Goal: Transaction & Acquisition: Purchase product/service

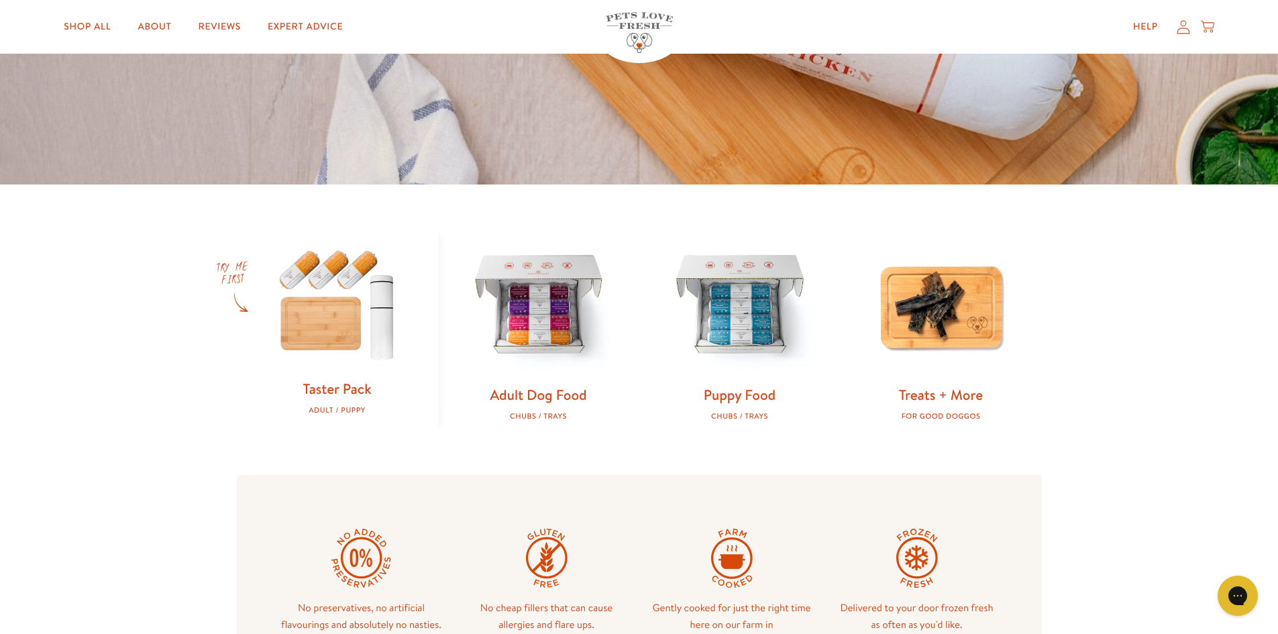
scroll to position [403, 0]
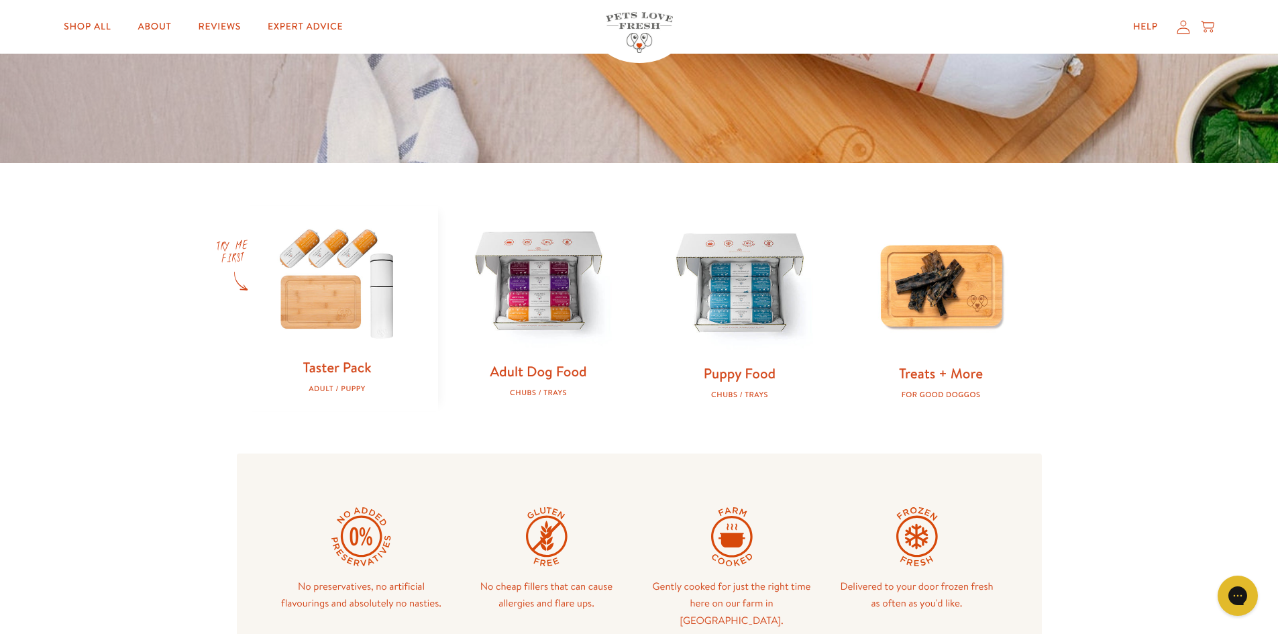
click at [543, 369] on link "Adult Dog Food" at bounding box center [538, 371] width 97 height 19
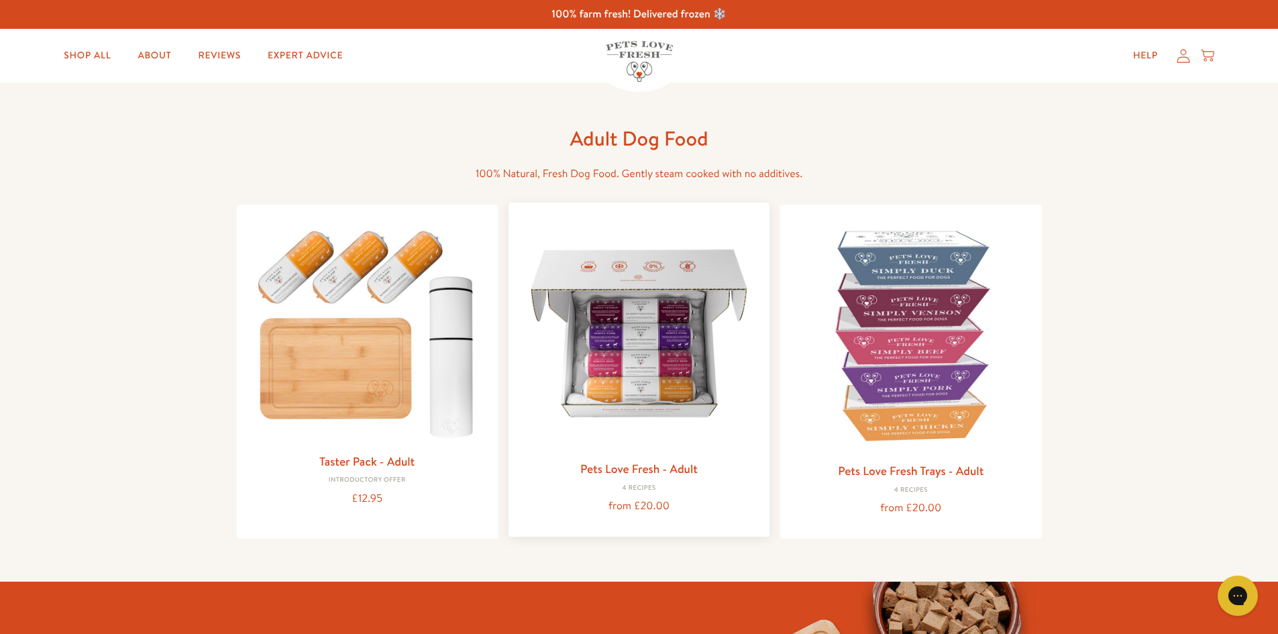
click at [650, 402] on img at bounding box center [639, 333] width 240 height 240
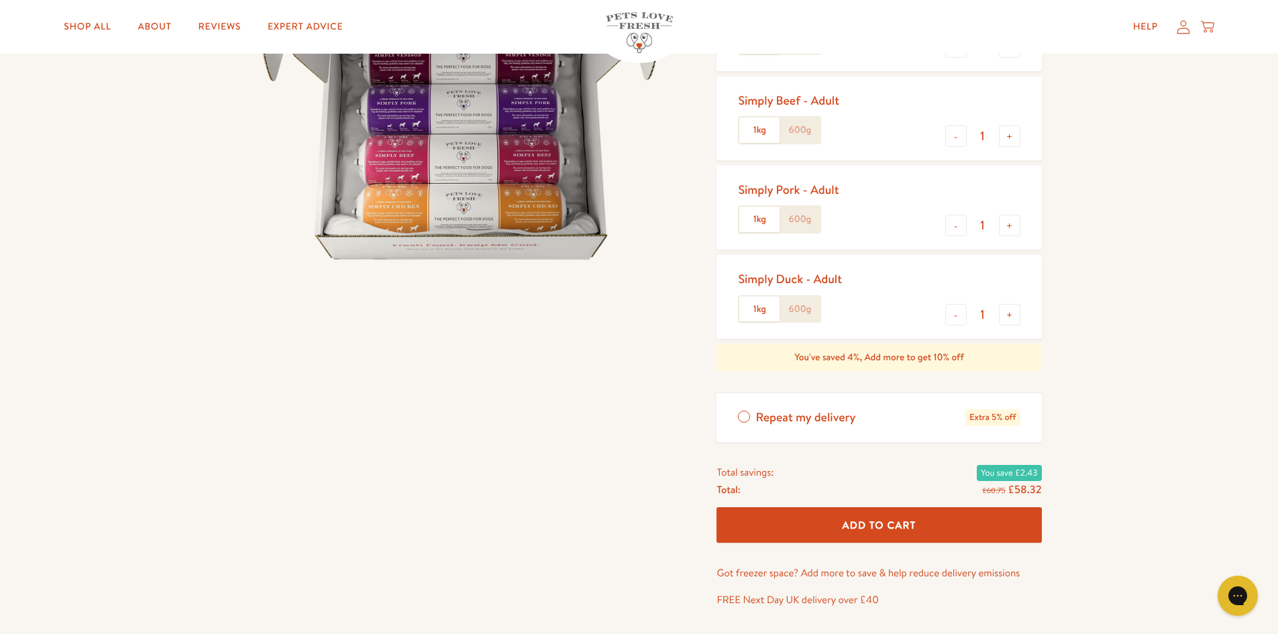
scroll to position [268, 0]
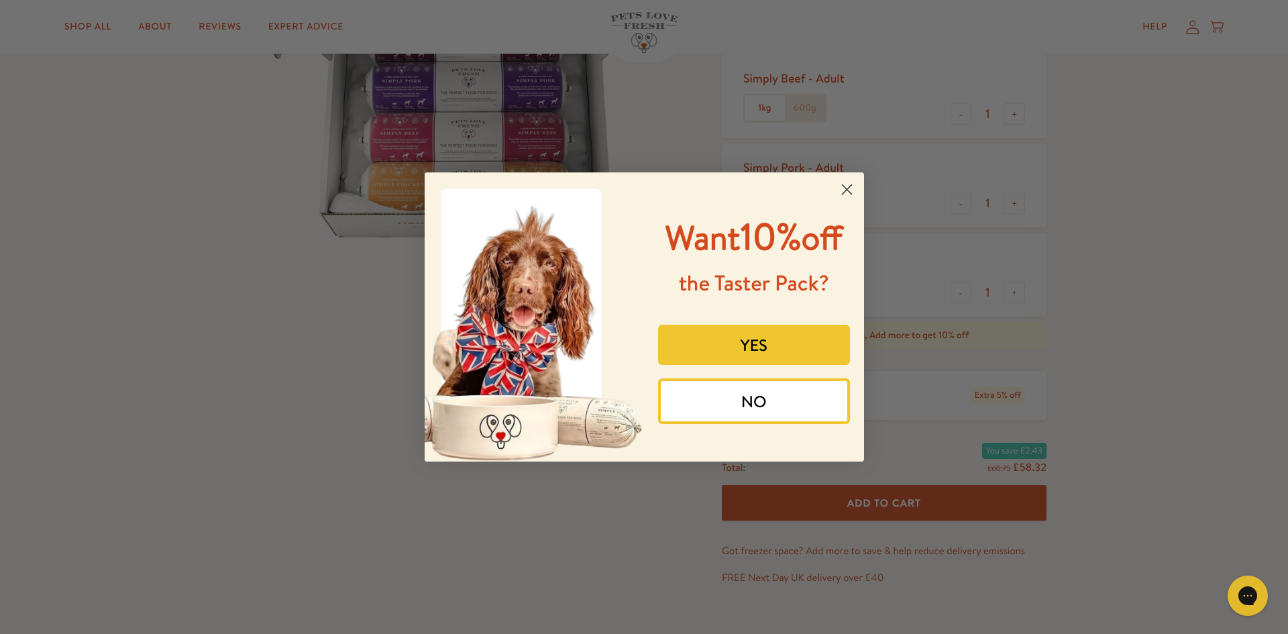
click at [847, 189] on circle "Close dialog" at bounding box center [846, 189] width 22 height 22
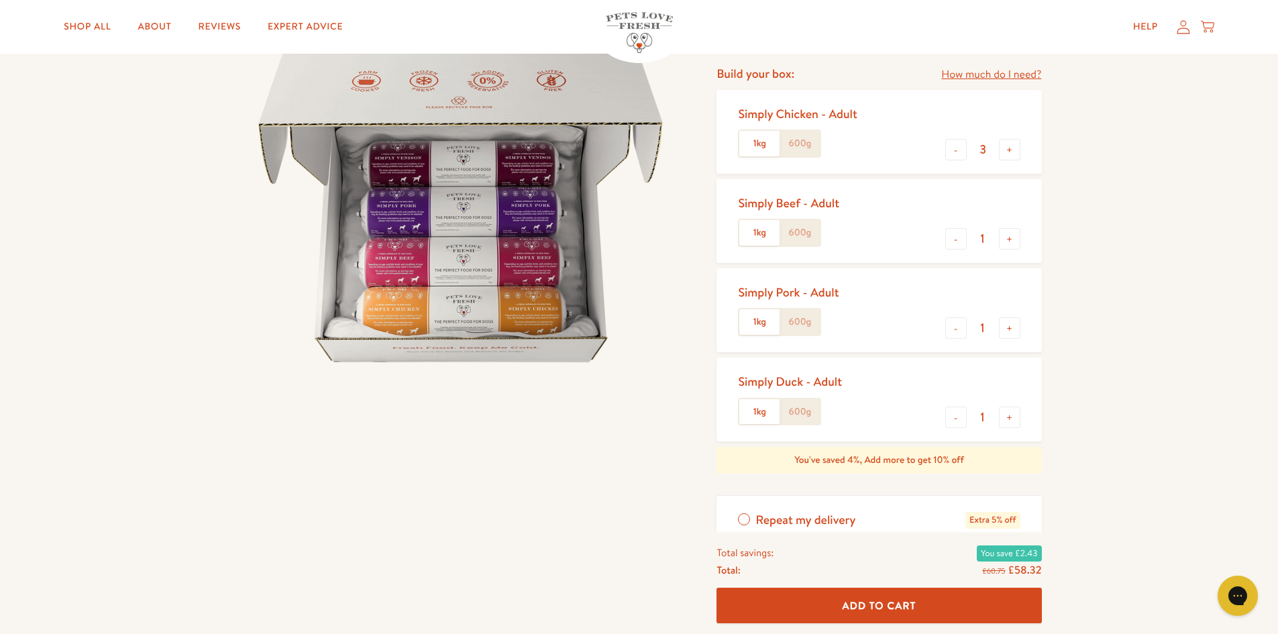
scroll to position [0, 0]
